Goal: Task Accomplishment & Management: Use online tool/utility

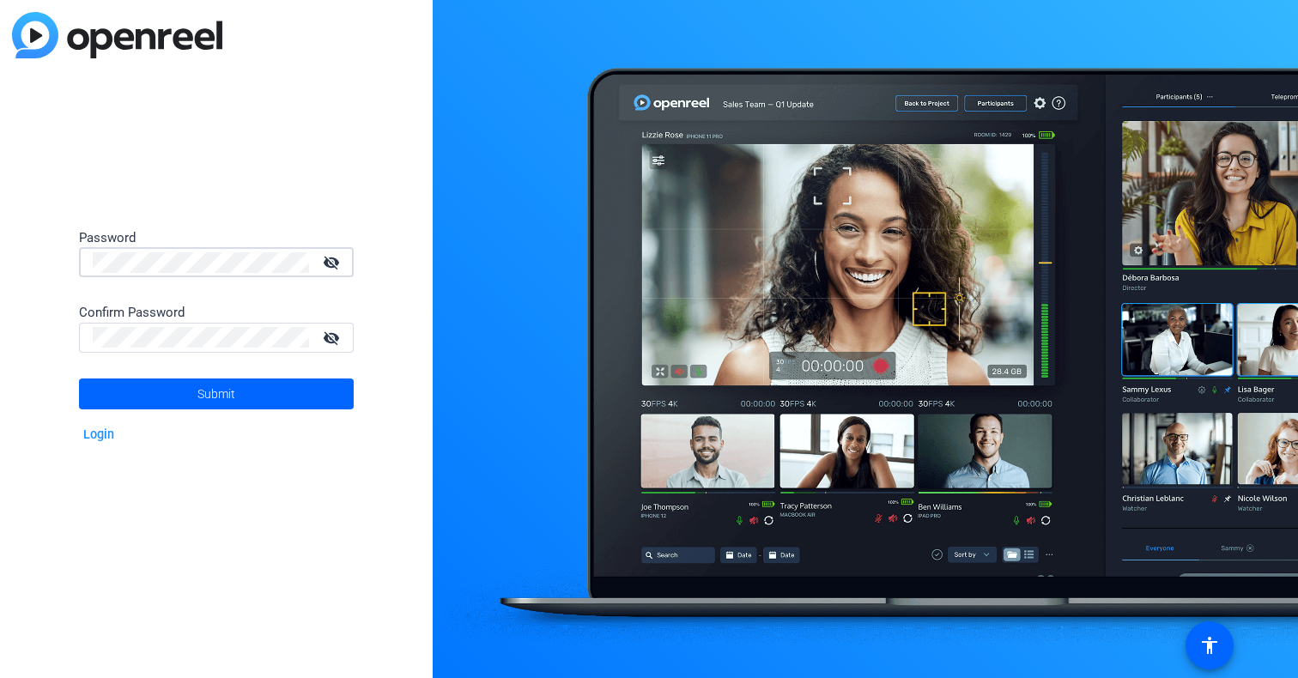
click at [314, 196] on div "Password visibility_off Confirm Password visibility_off Submit Login" at bounding box center [216, 339] width 433 height 678
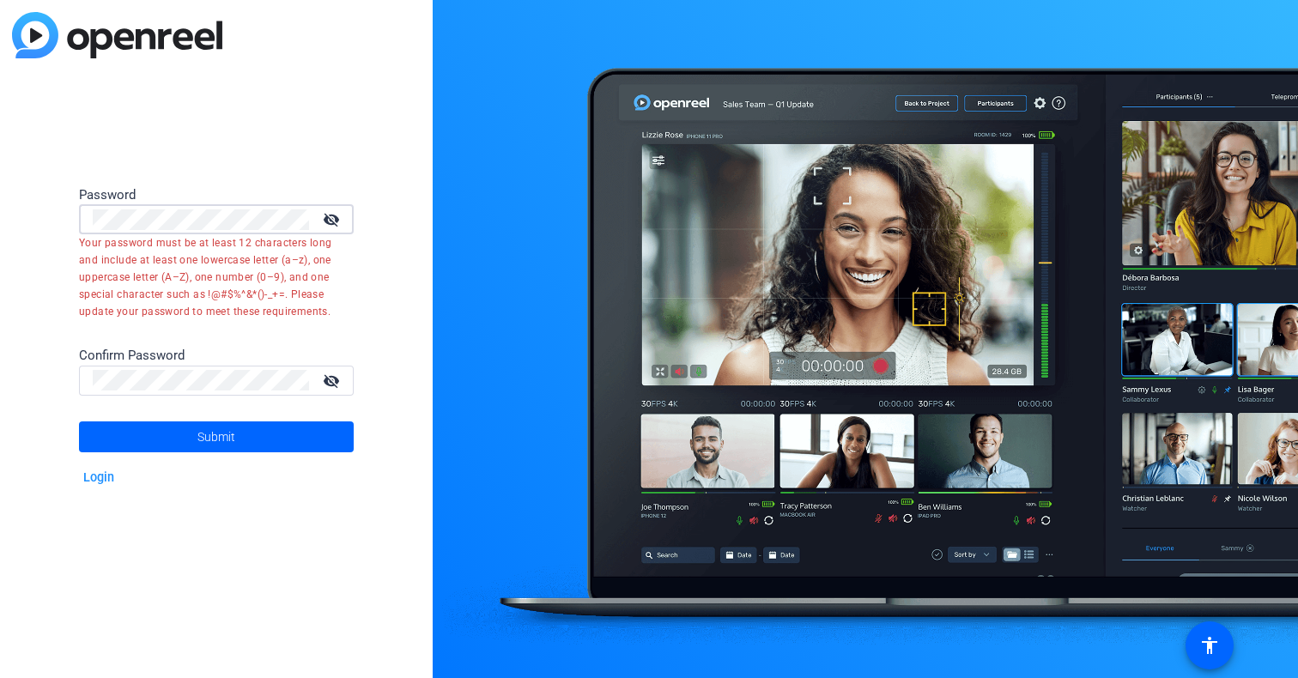
click at [0, 200] on div "Password visibility_off Your password must be at least 12 characters long and i…" at bounding box center [216, 339] width 433 height 678
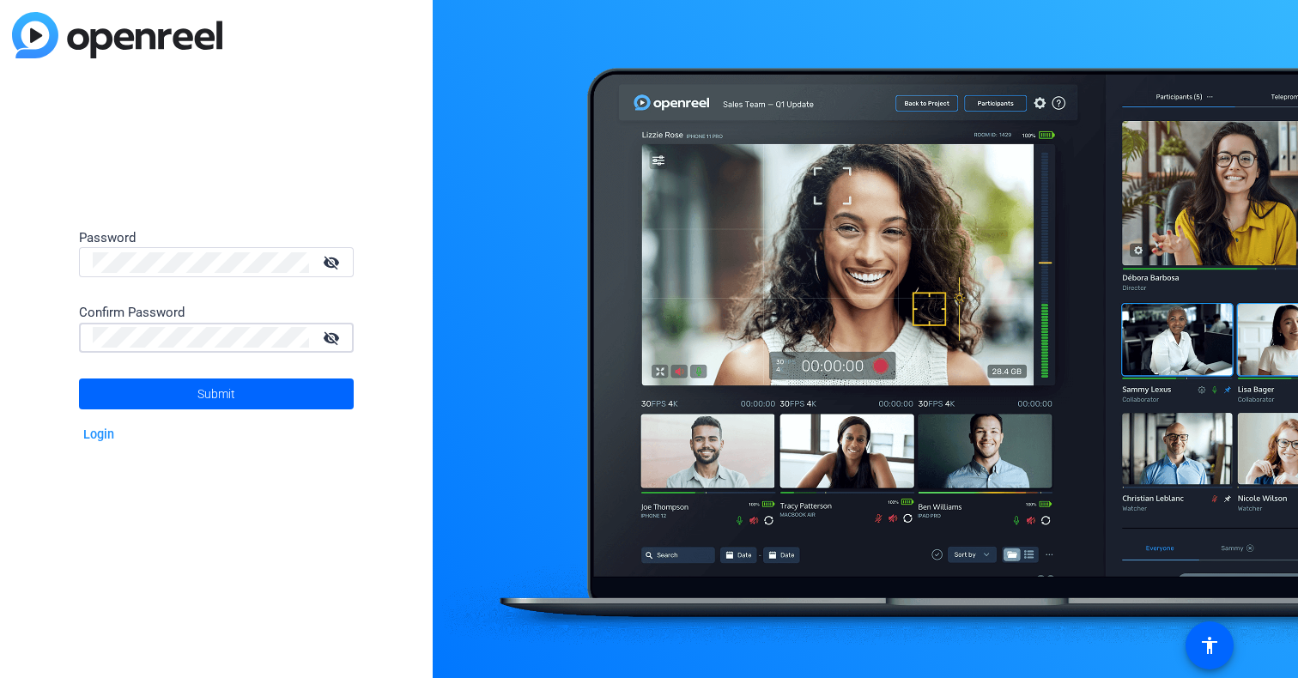
click at [216, 393] on button "Submit" at bounding box center [216, 394] width 275 height 31
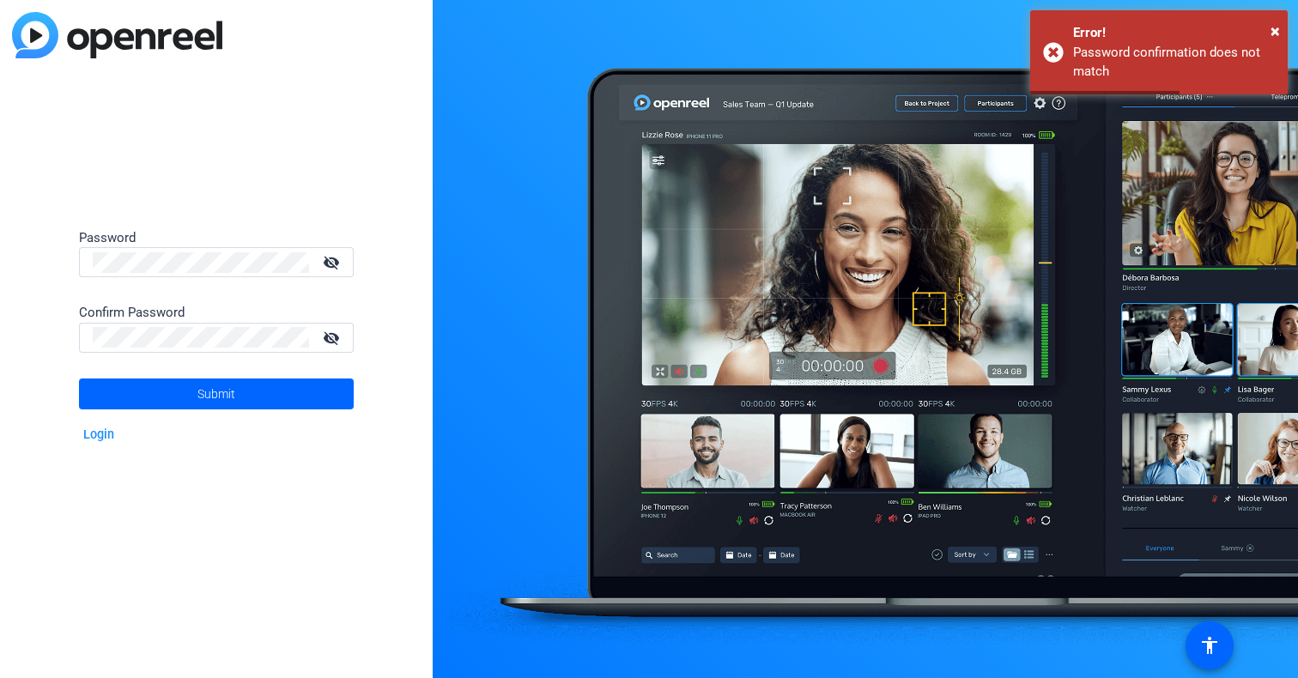
click at [331, 263] on mat-icon "visibility_off" at bounding box center [333, 262] width 41 height 25
click at [334, 333] on mat-icon "visibility_off" at bounding box center [333, 337] width 41 height 25
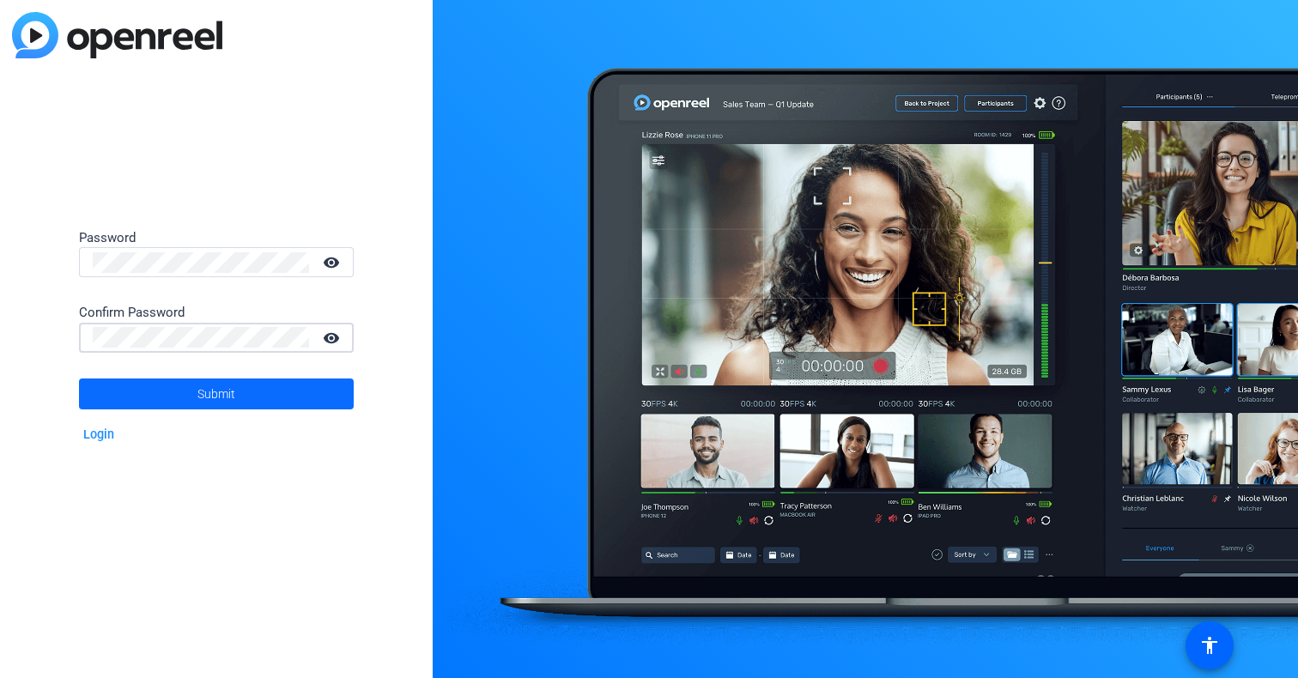
click at [300, 393] on span at bounding box center [216, 393] width 275 height 41
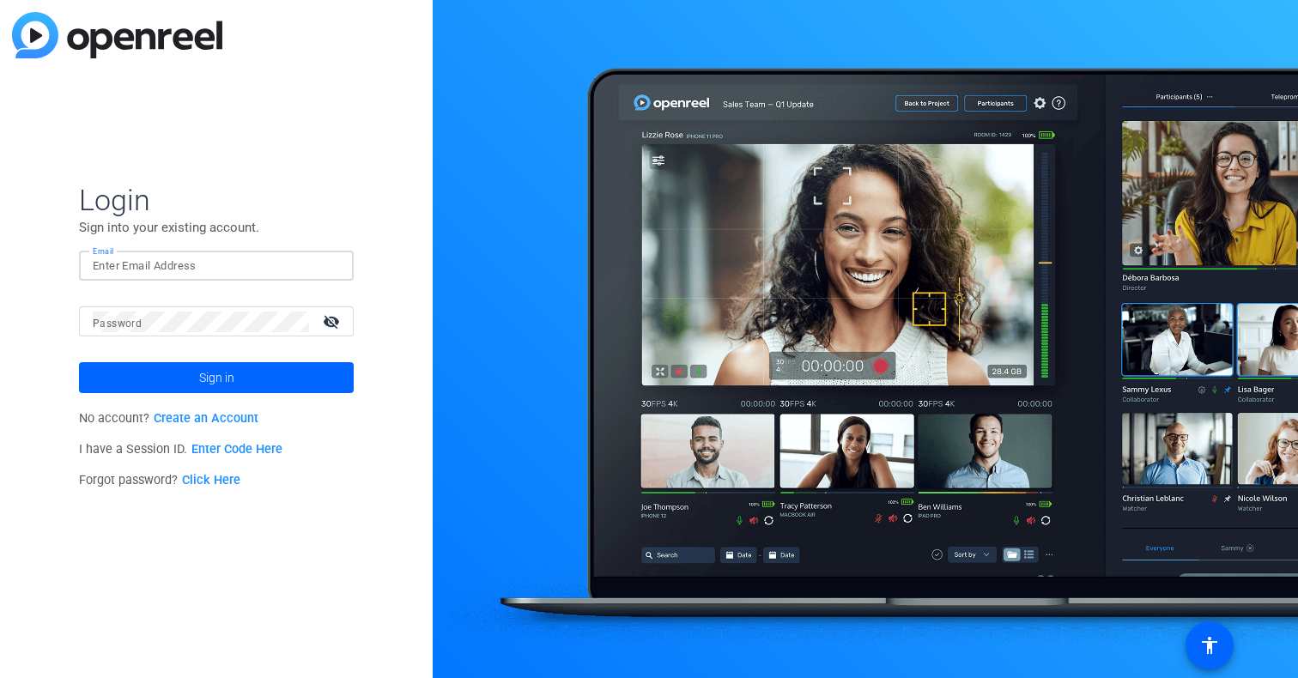
click at [191, 258] on input "Email" at bounding box center [216, 266] width 247 height 21
type input "vincent.quatroche@effem.com"
click at [216, 378] on button "Sign in" at bounding box center [216, 377] width 275 height 31
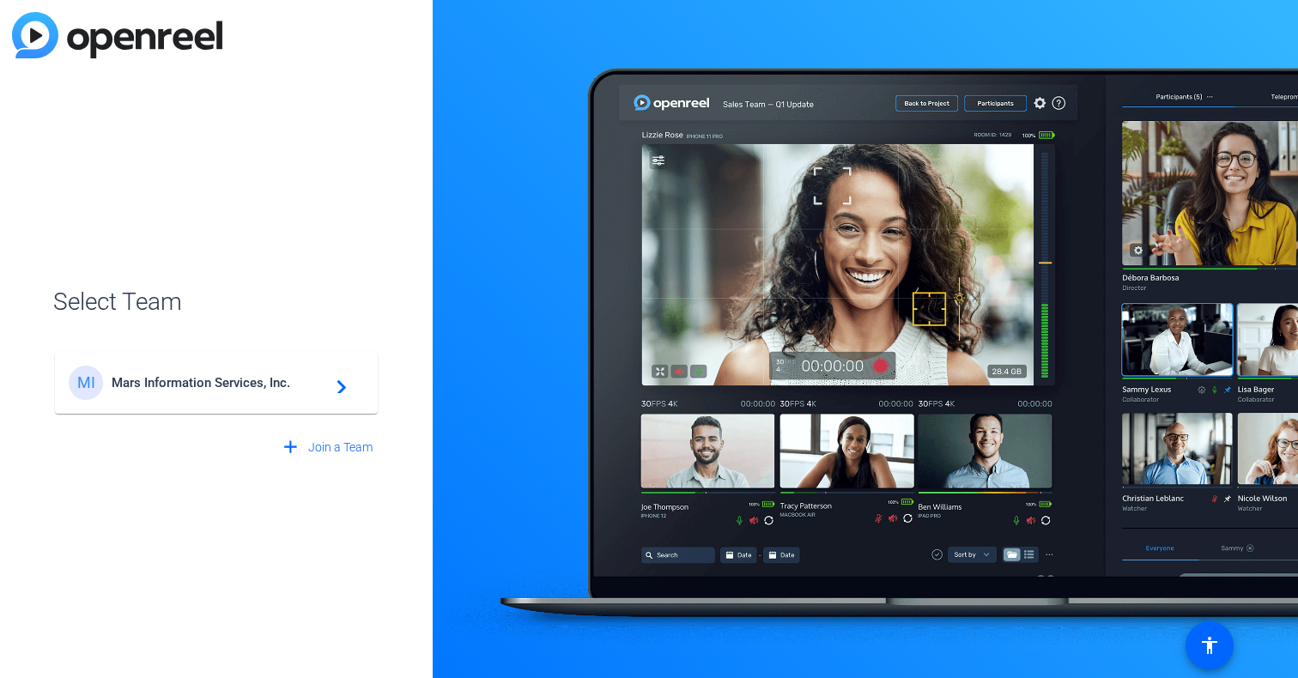
click at [207, 385] on span "Mars Information Services, Inc." at bounding box center [219, 382] width 215 height 15
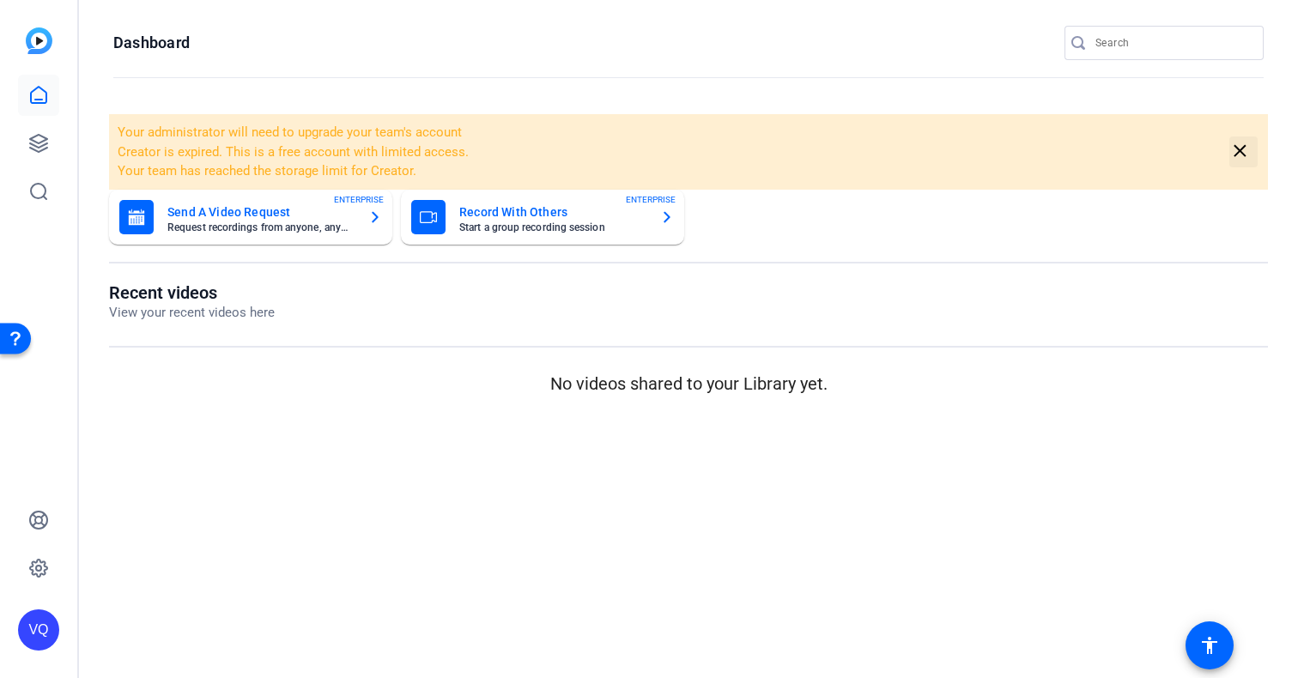
click at [1238, 145] on mat-icon "close" at bounding box center [1239, 151] width 21 height 21
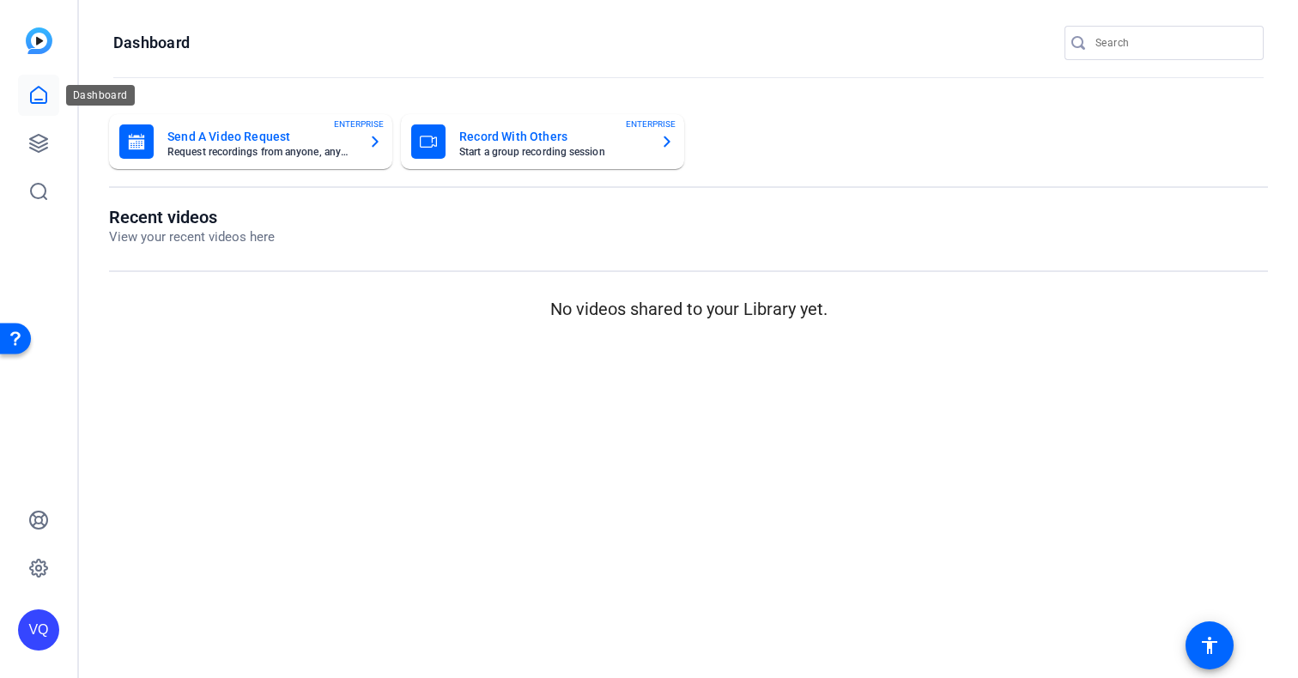
click at [50, 98] on link at bounding box center [38, 95] width 41 height 41
click at [43, 142] on icon at bounding box center [38, 143] width 17 height 17
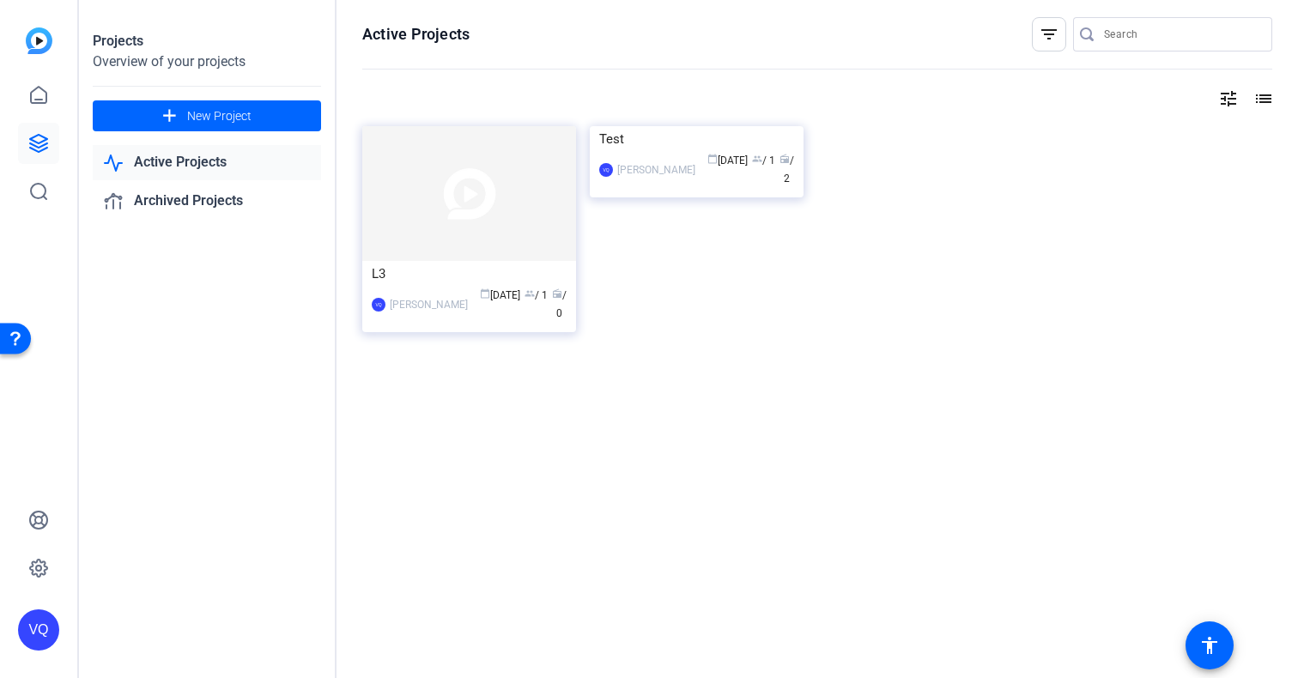
click at [219, 154] on link "Active Projects" at bounding box center [207, 162] width 228 height 35
click at [184, 200] on link "Archived Projects" at bounding box center [207, 201] width 228 height 35
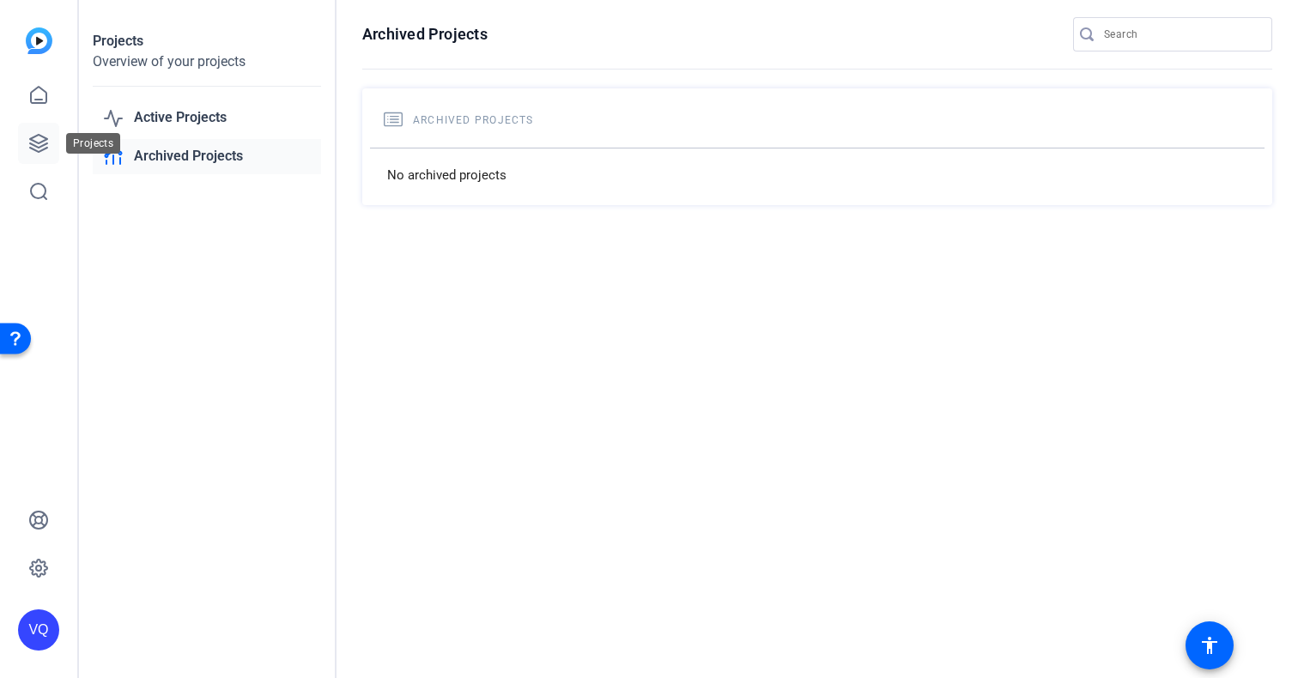
click at [48, 145] on icon at bounding box center [38, 143] width 21 height 21
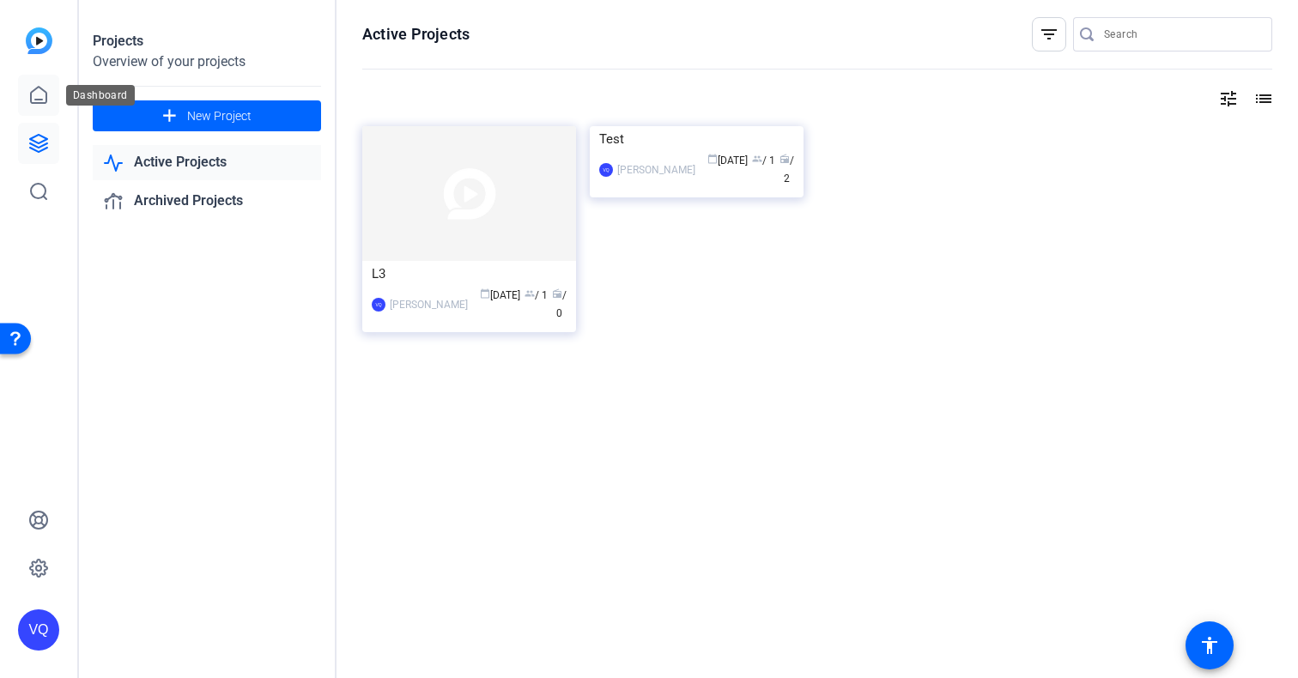
click at [42, 93] on icon at bounding box center [38, 95] width 21 height 21
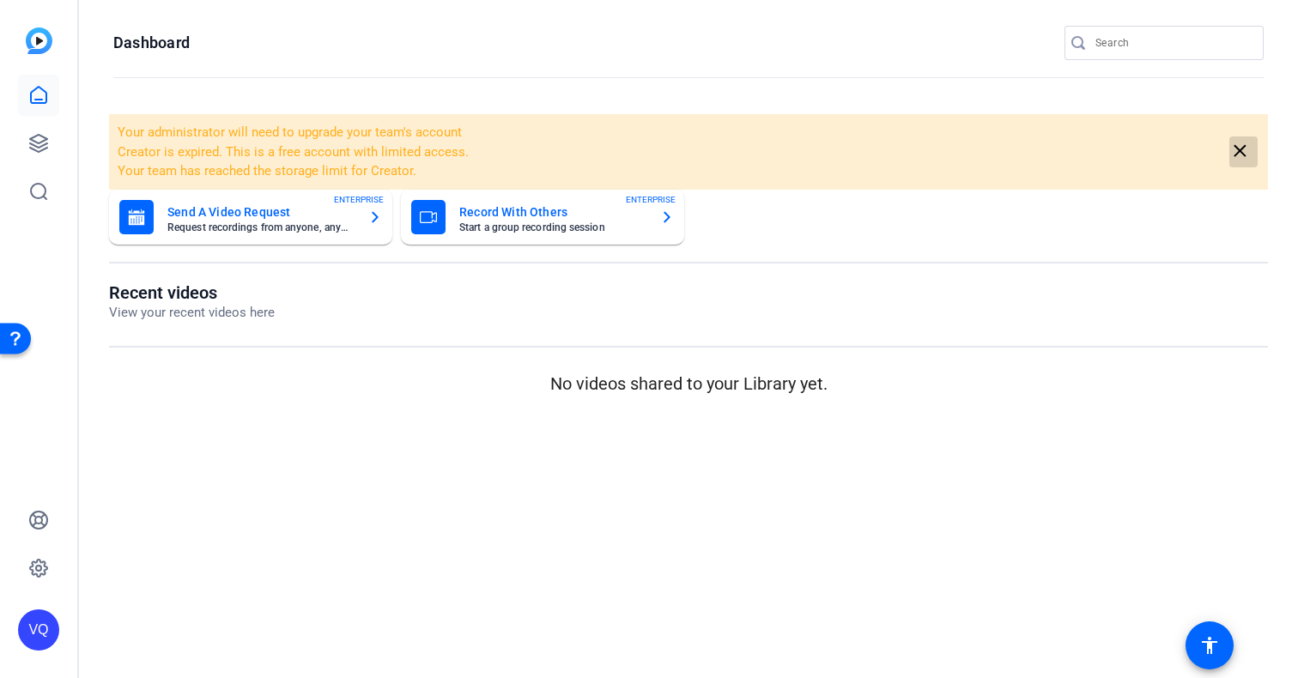
click at [1246, 153] on mat-icon "close" at bounding box center [1239, 151] width 21 height 21
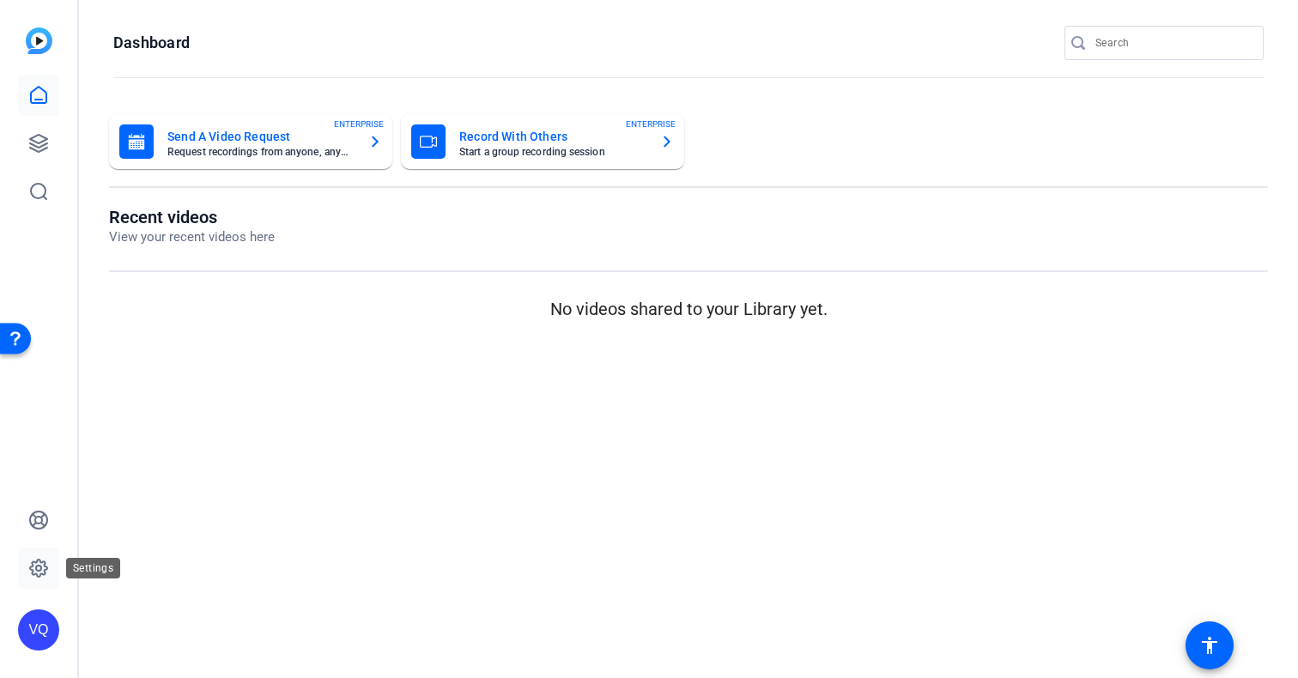
click at [38, 565] on icon at bounding box center [38, 568] width 21 height 21
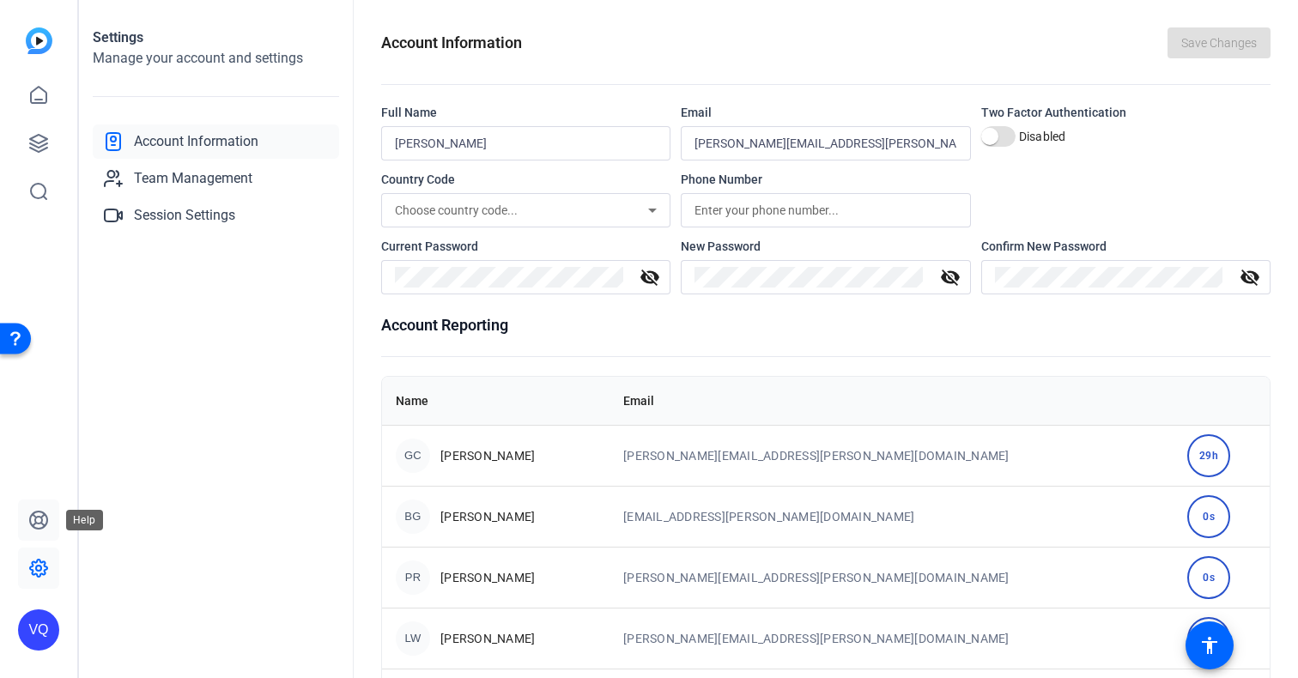
click at [41, 523] on icon at bounding box center [38, 520] width 17 height 17
click at [34, 89] on icon at bounding box center [38, 95] width 15 height 16
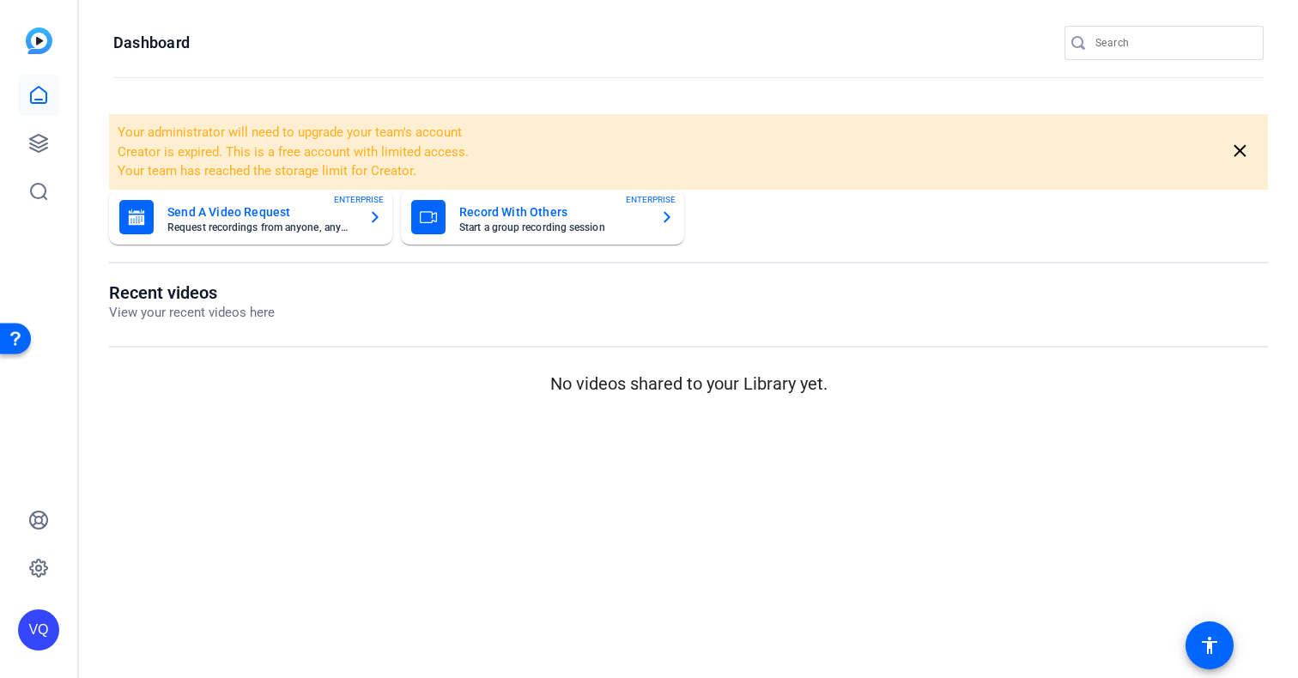
click at [369, 210] on icon "button" at bounding box center [375, 217] width 14 height 21
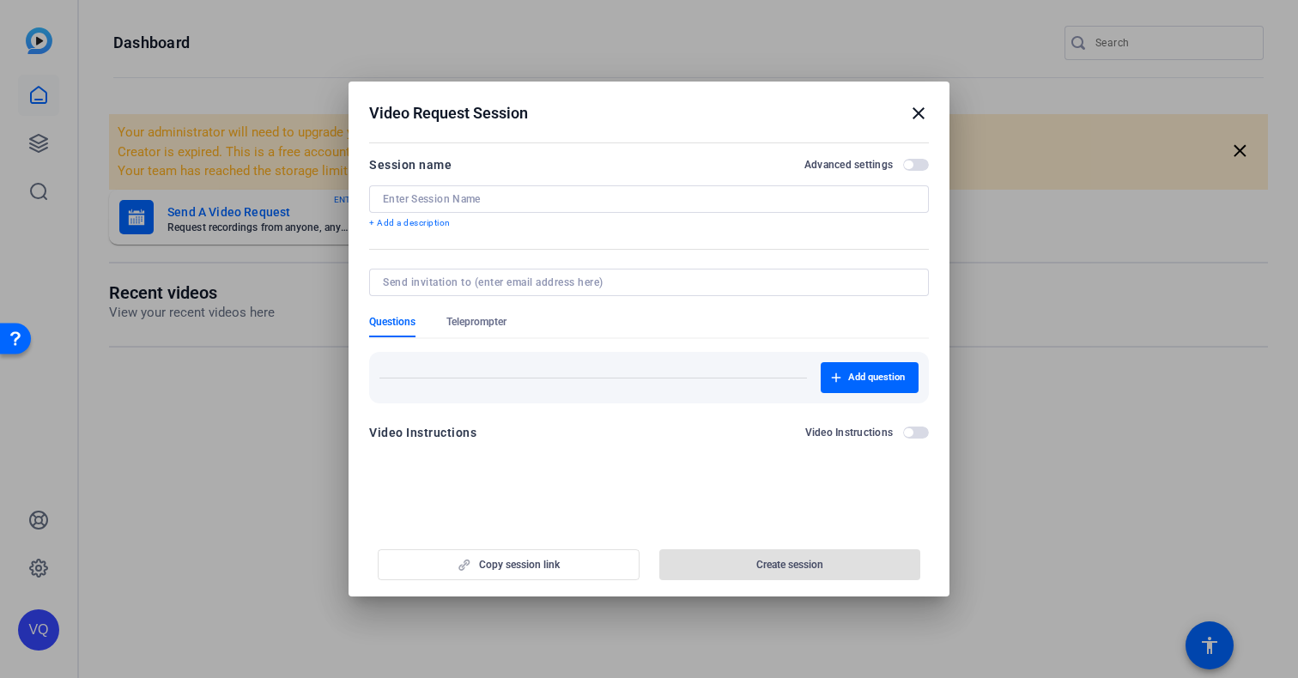
click at [921, 115] on mat-icon "close" at bounding box center [918, 113] width 21 height 21
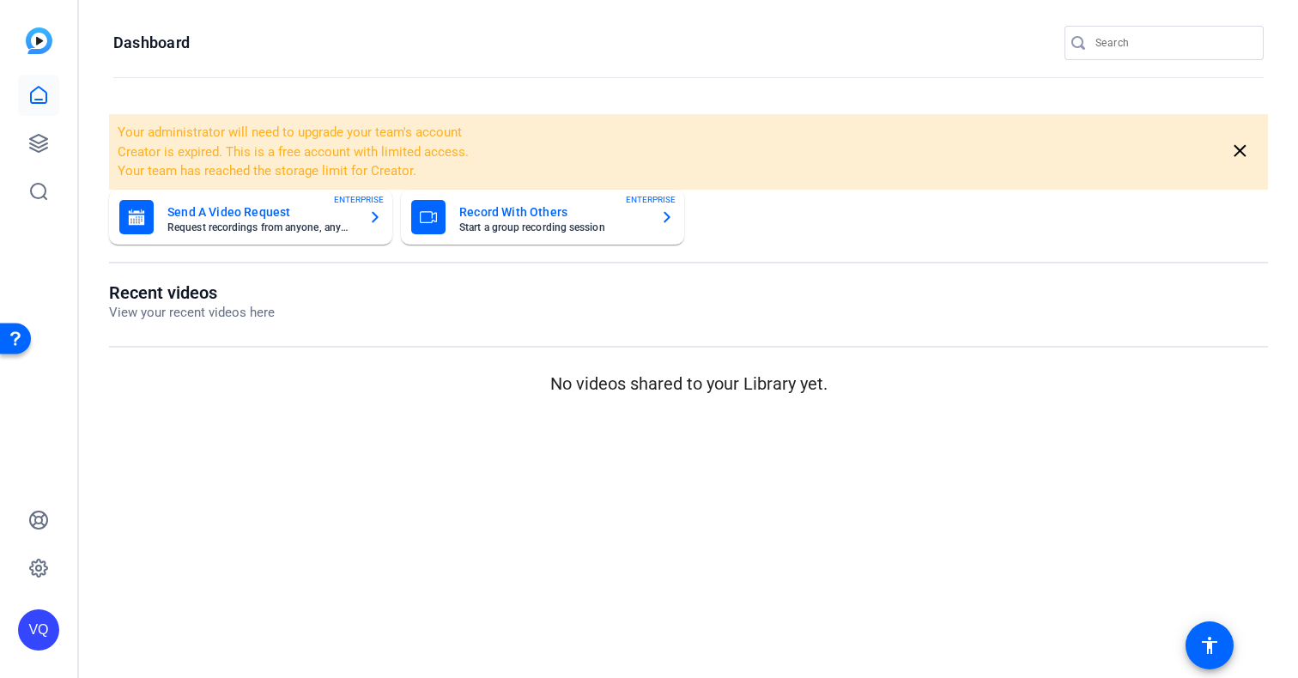
click at [489, 208] on mat-card-title "Record With Others" at bounding box center [552, 212] width 187 height 21
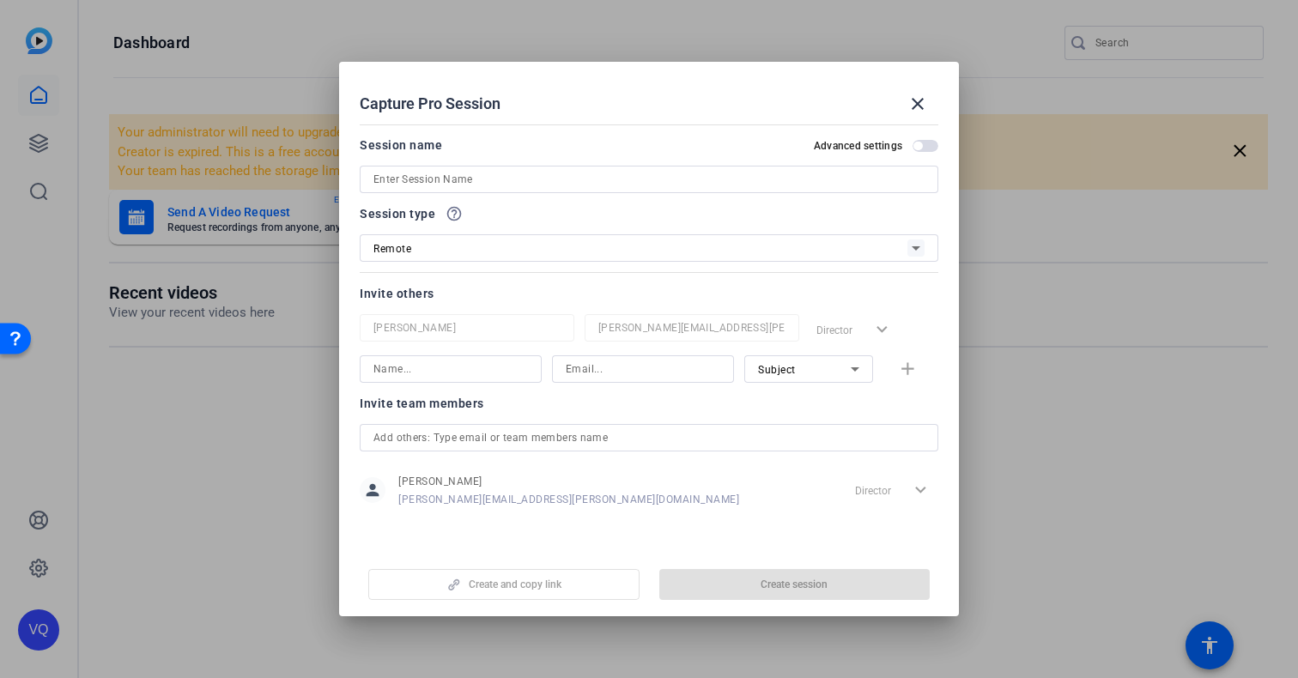
click at [935, 73] on h2 "Capture Pro Session close" at bounding box center [649, 90] width 620 height 56
click at [926, 97] on mat-icon "close" at bounding box center [917, 104] width 21 height 21
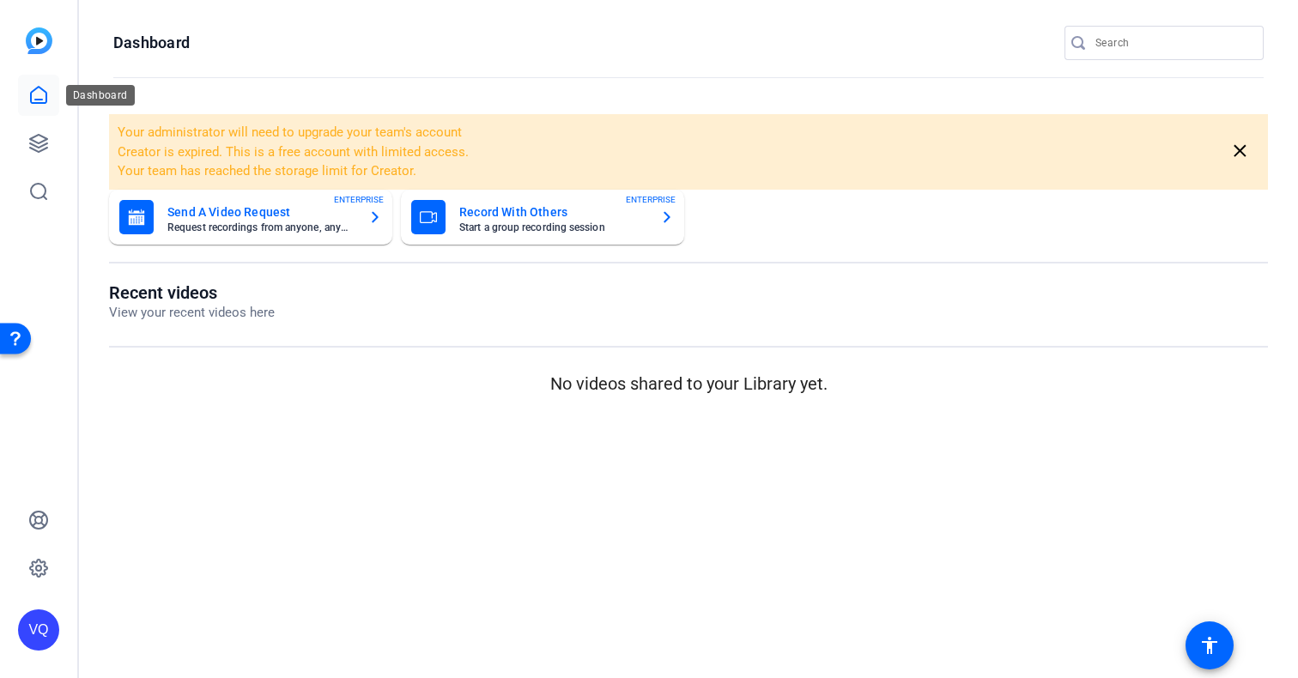
click at [38, 97] on icon at bounding box center [38, 95] width 21 height 21
click at [33, 133] on icon at bounding box center [38, 143] width 21 height 21
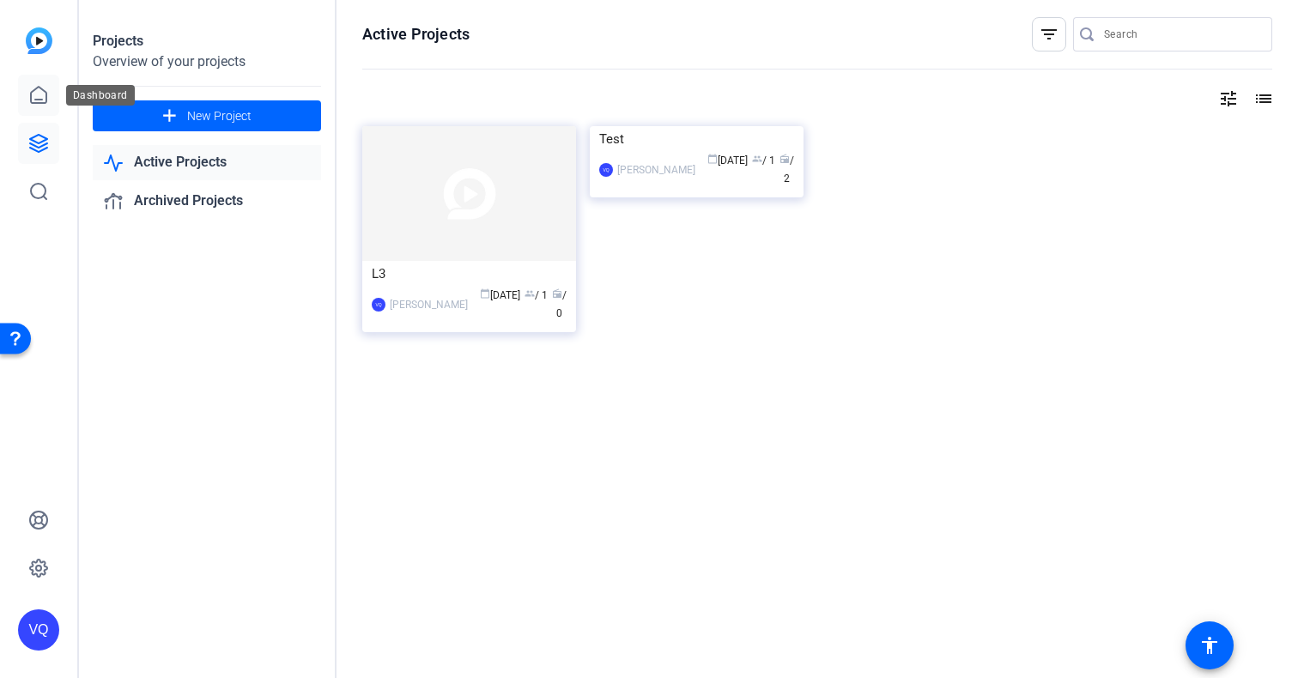
click at [33, 105] on icon at bounding box center [38, 95] width 21 height 21
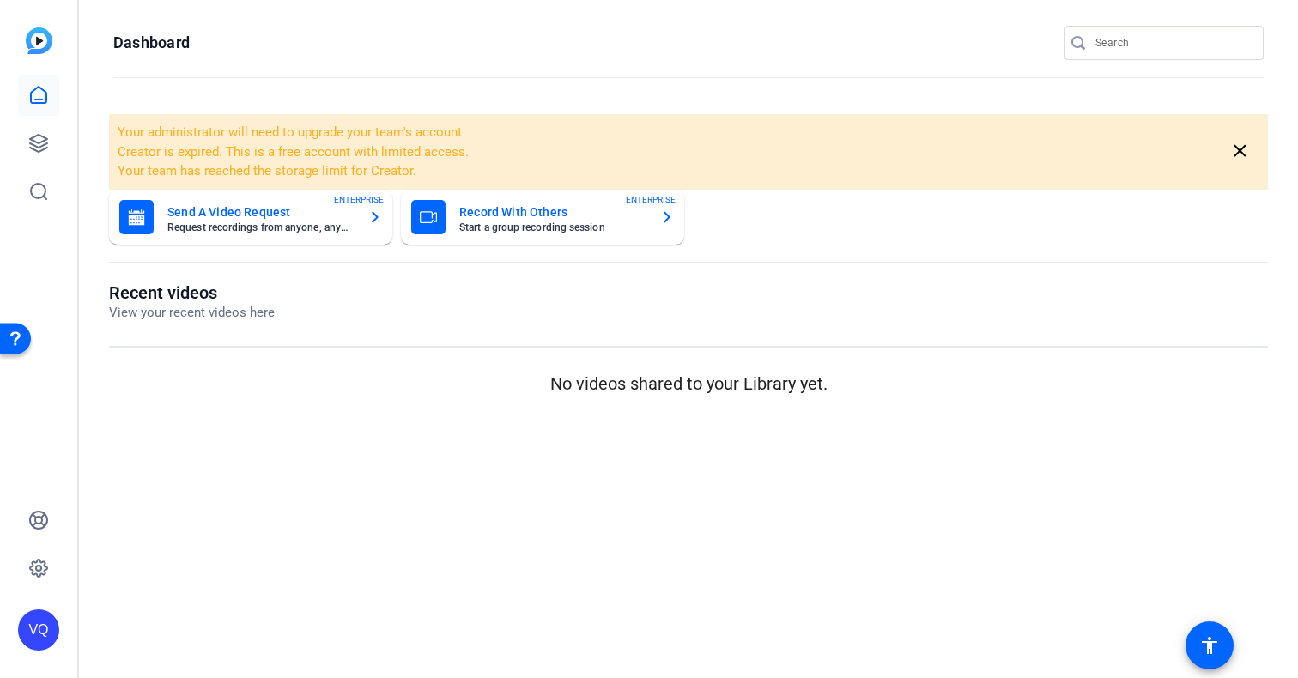
click at [573, 227] on mat-card-subtitle "Start a group recording session" at bounding box center [552, 227] width 187 height 10
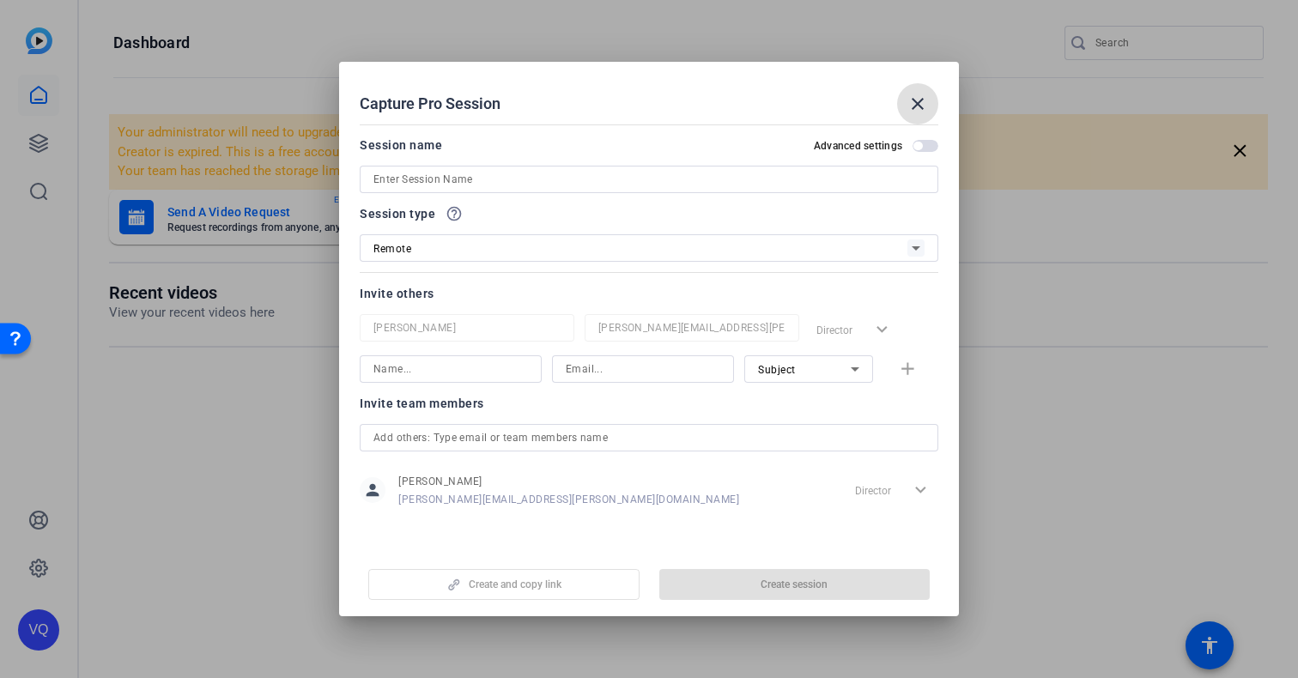
click at [445, 173] on input at bounding box center [648, 179] width 551 height 21
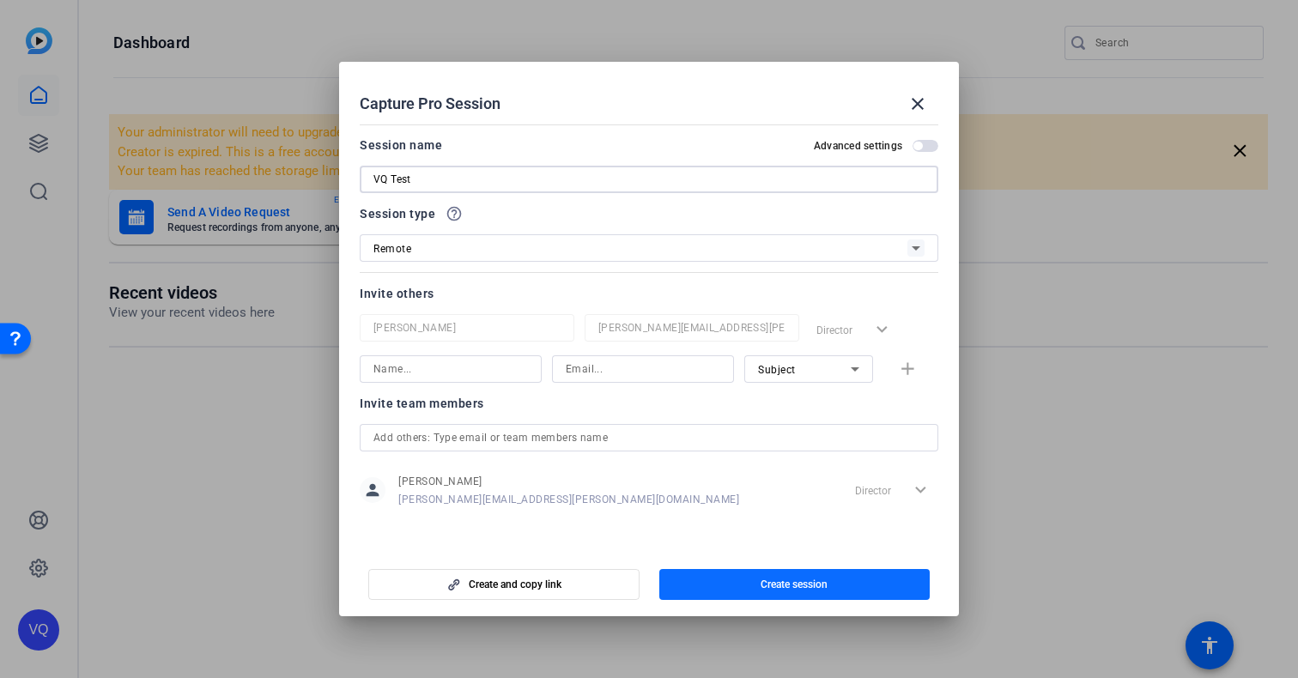
type input "VQ Test"
click at [772, 595] on span "button" at bounding box center [794, 584] width 271 height 41
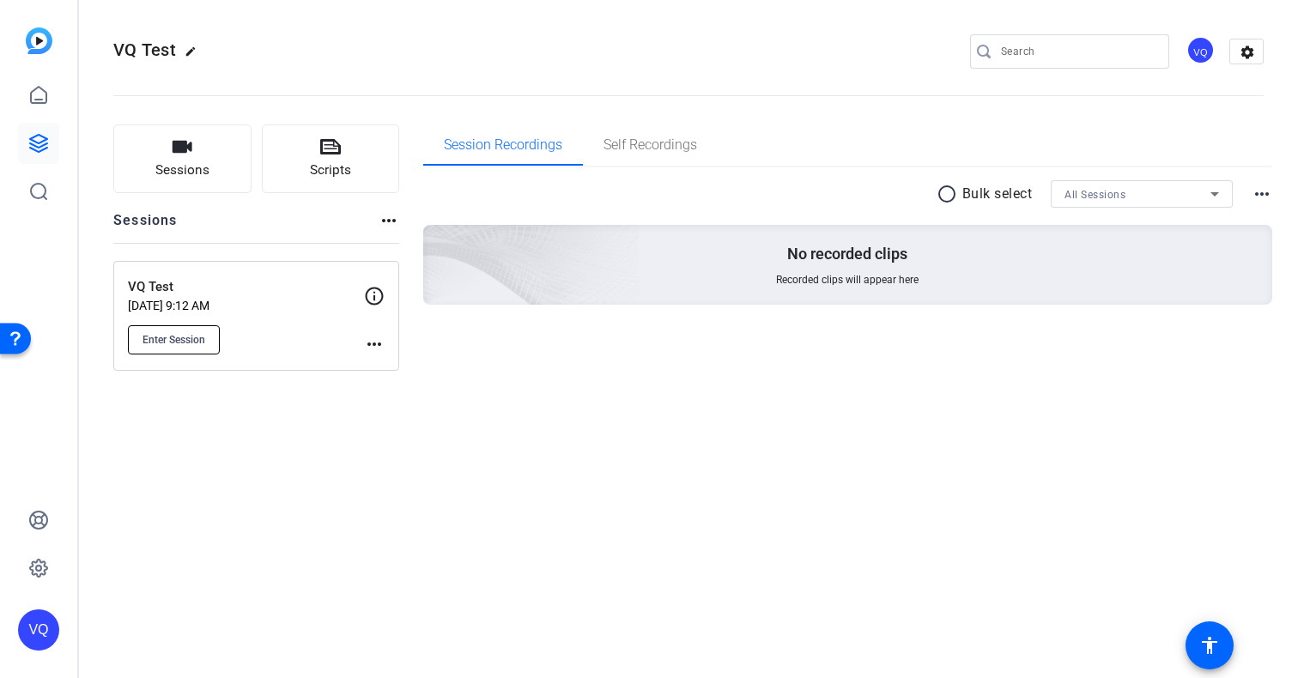
click at [173, 333] on span "Enter Session" at bounding box center [174, 340] width 63 height 14
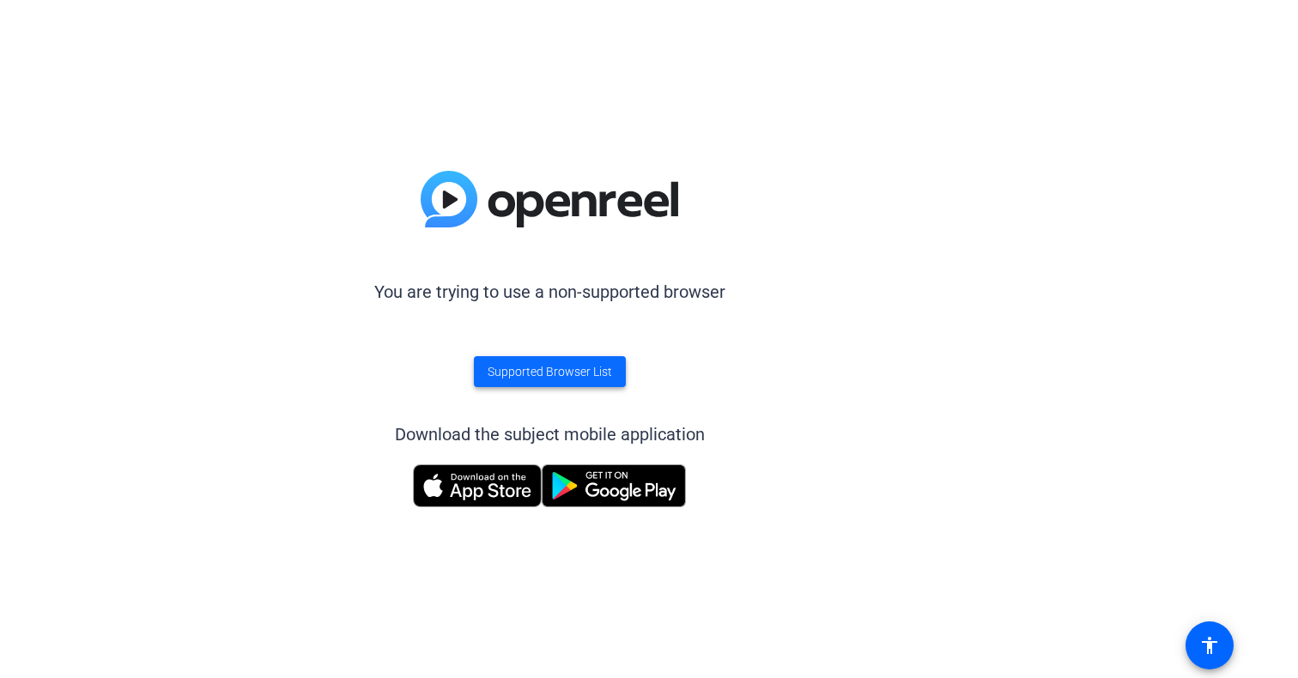
click at [573, 361] on span at bounding box center [550, 371] width 152 height 41
